Goal: Information Seeking & Learning: Learn about a topic

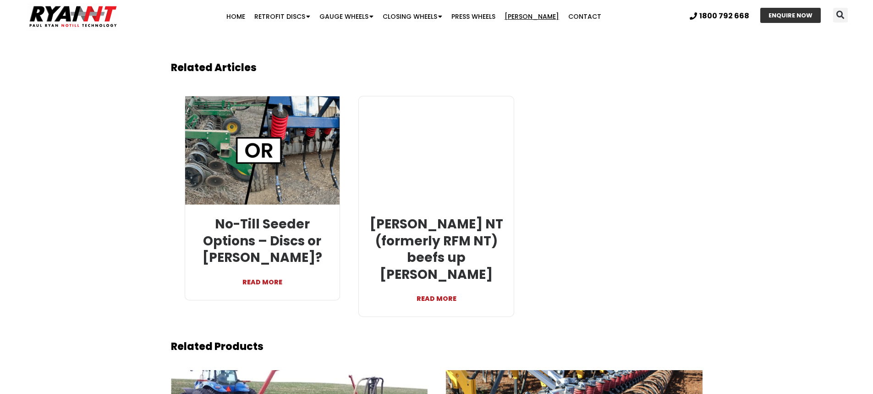
scroll to position [1916, 0]
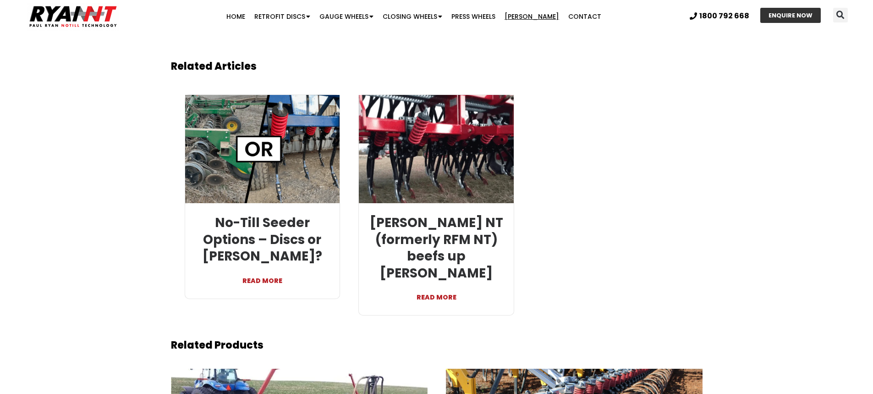
click at [436, 281] on link "READ MORE" at bounding box center [436, 292] width 141 height 22
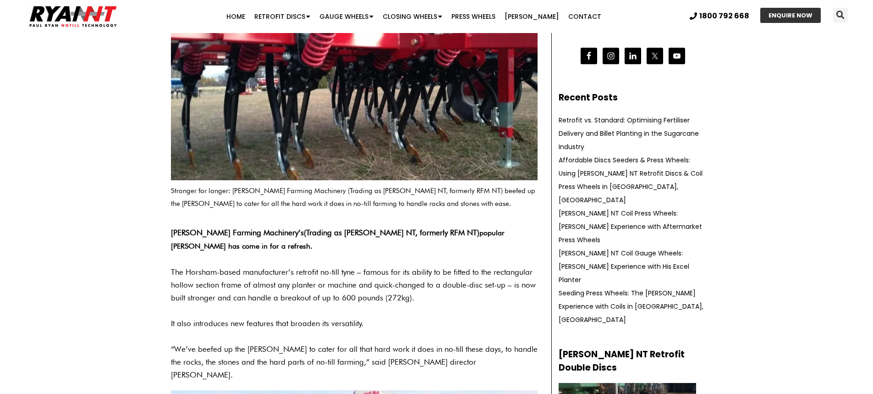
scroll to position [224, 0]
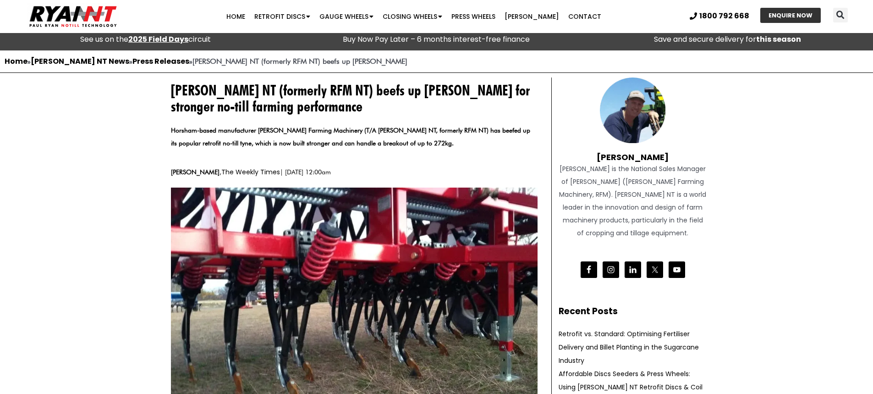
scroll to position [0, 0]
